Goal: Contribute content

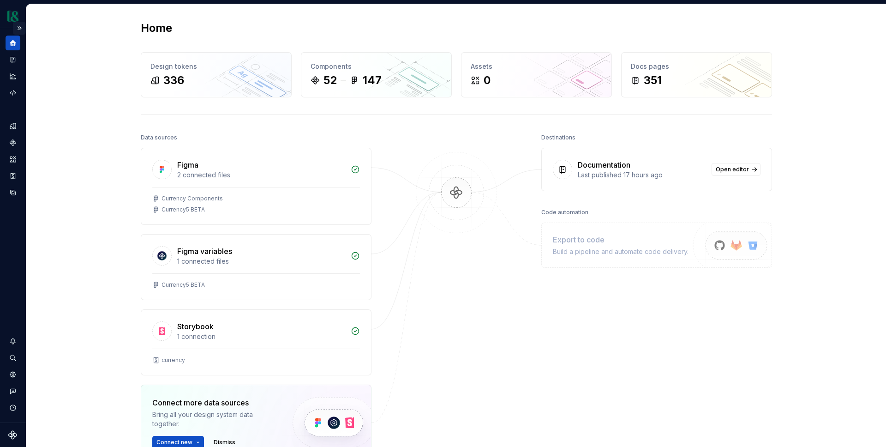
click at [21, 26] on button "Expand sidebar" at bounding box center [19, 28] width 13 height 13
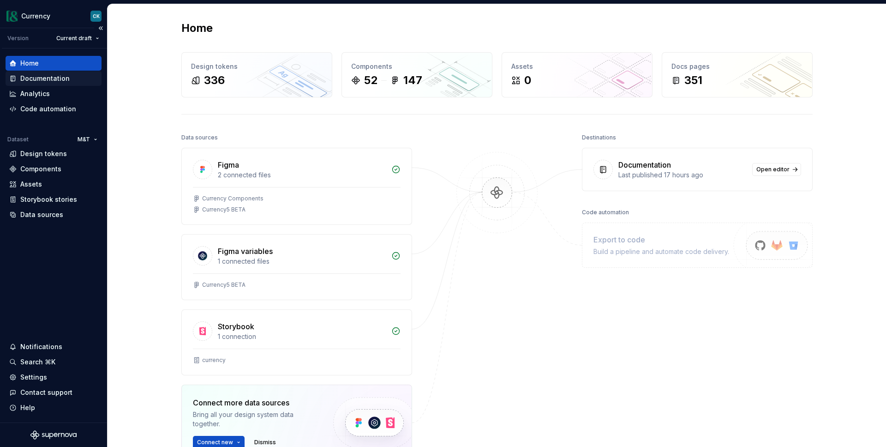
click at [42, 76] on div "Documentation" at bounding box center [44, 78] width 49 height 9
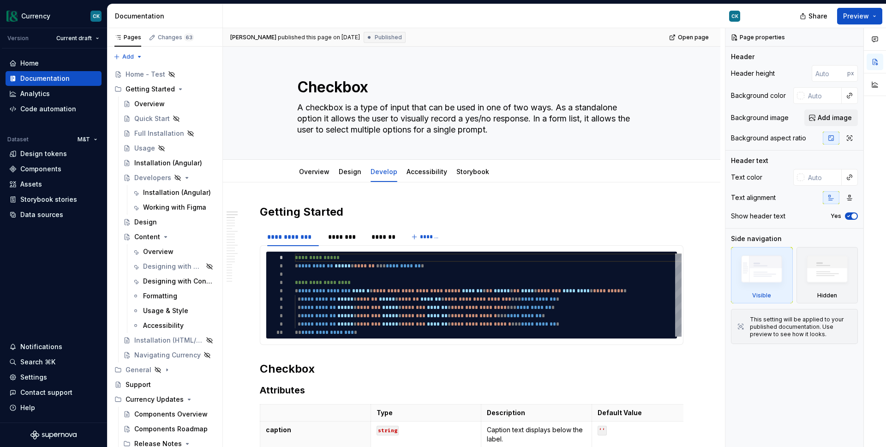
type textarea "*"
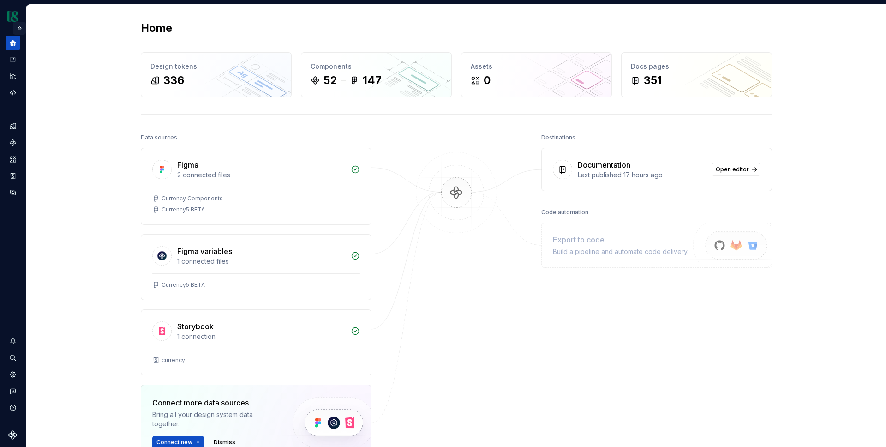
click at [20, 26] on button "Expand sidebar" at bounding box center [19, 28] width 13 height 13
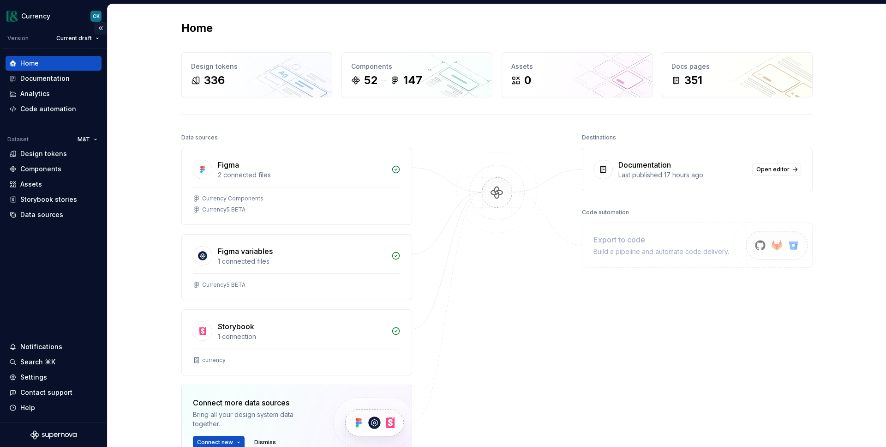
click at [102, 29] on button "Collapse sidebar" at bounding box center [100, 28] width 13 height 13
